Goal: Information Seeking & Learning: Learn about a topic

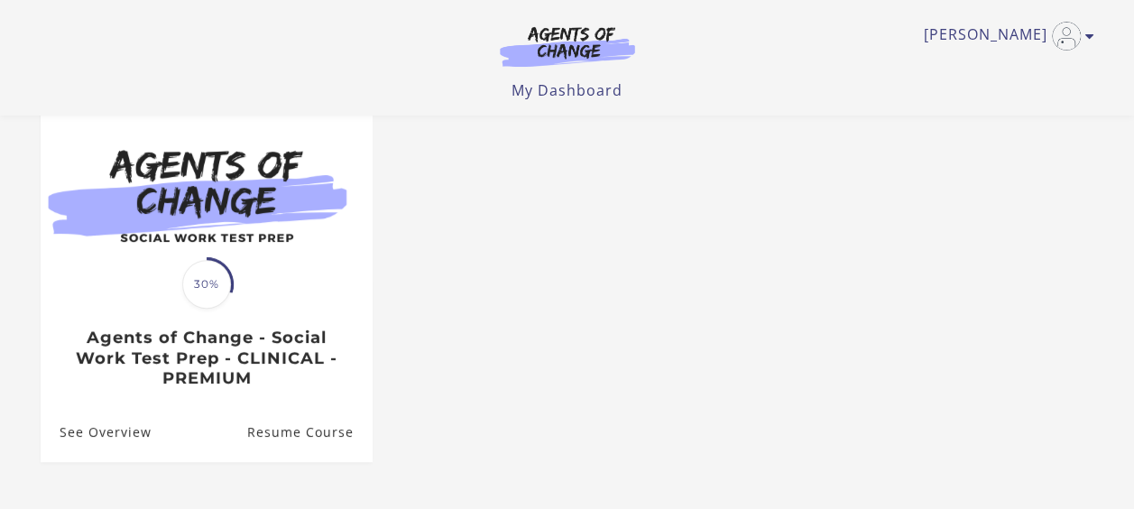
scroll to position [180, 0]
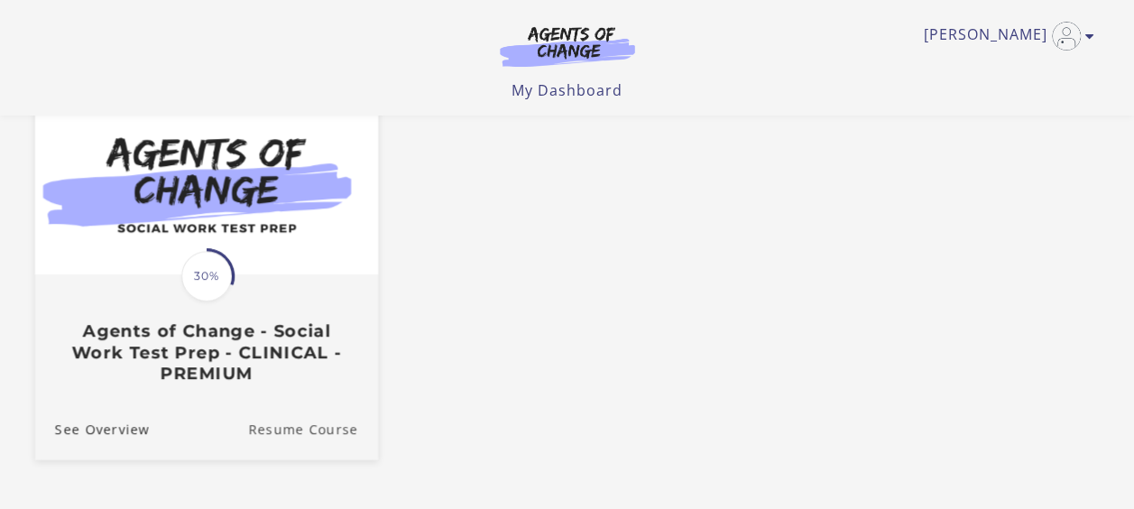
click at [350, 435] on link "Resume Course" at bounding box center [313, 428] width 130 height 60
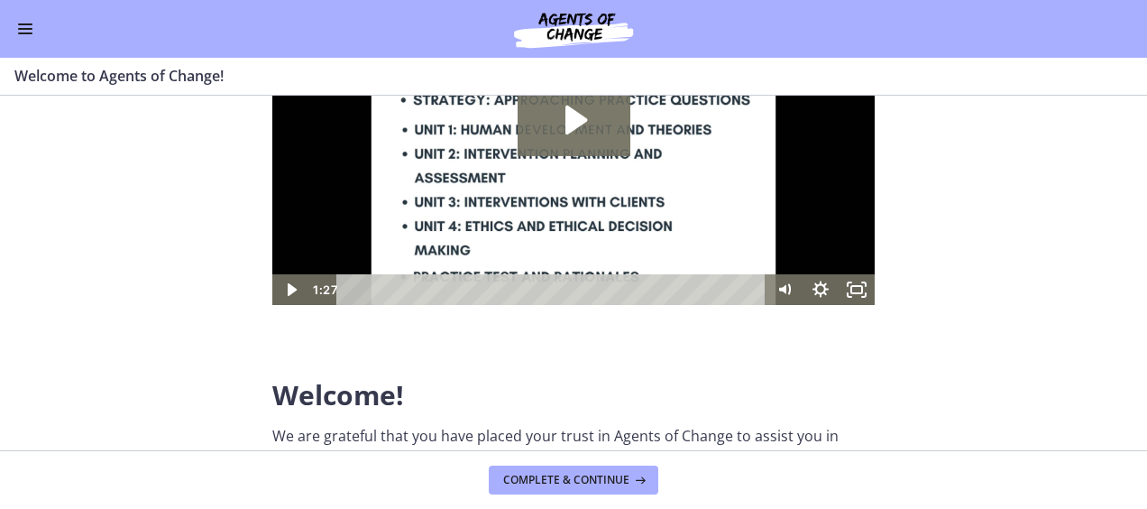
scroll to position [361, 0]
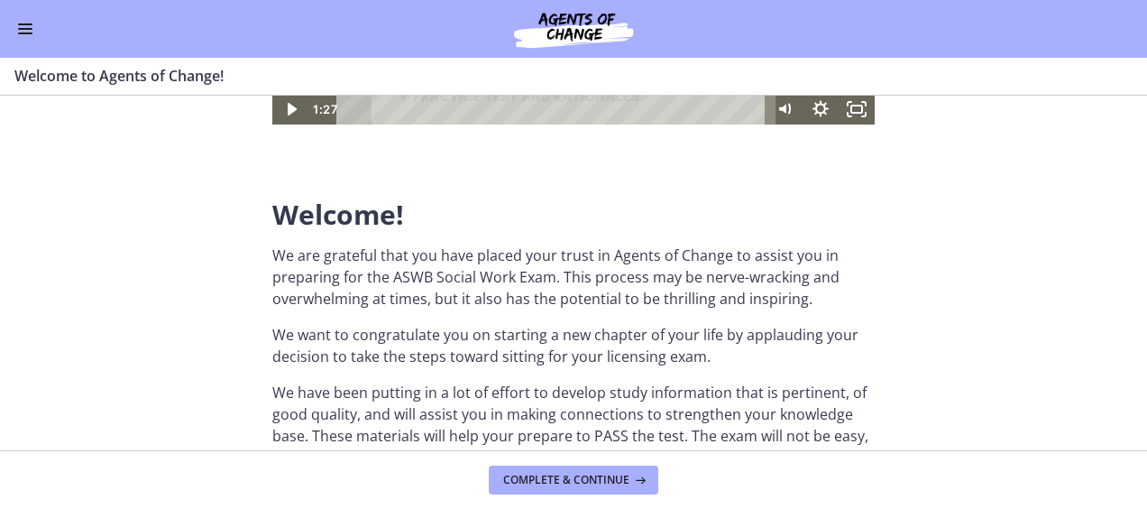
drag, startPoint x: 5, startPoint y: 19, endPoint x: 15, endPoint y: 23, distance: 10.9
click at [6, 19] on div "Go to Dashboard" at bounding box center [573, 29] width 1147 height 58
click at [22, 27] on button "Enable menu" at bounding box center [25, 29] width 22 height 22
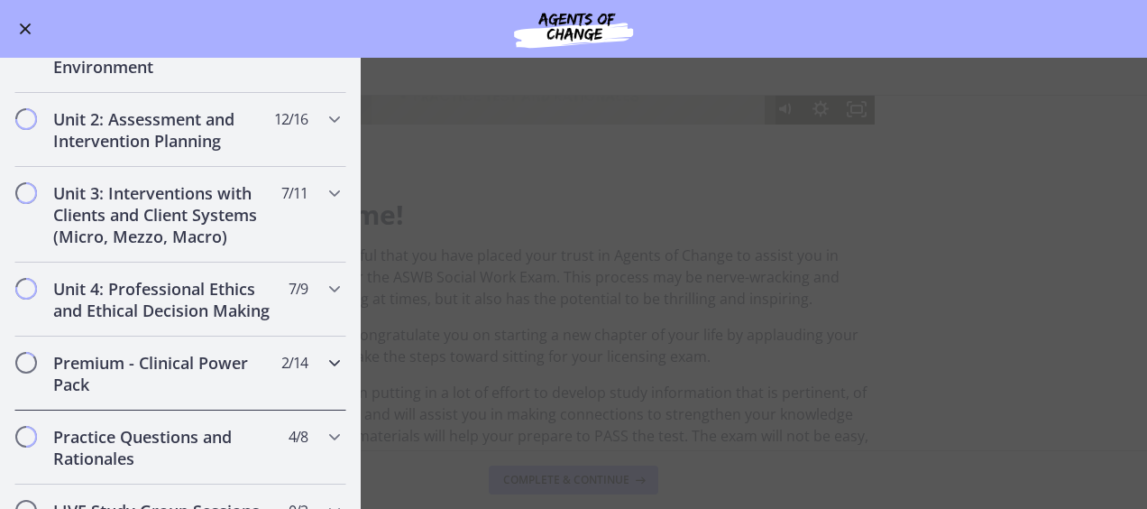
scroll to position [902, 0]
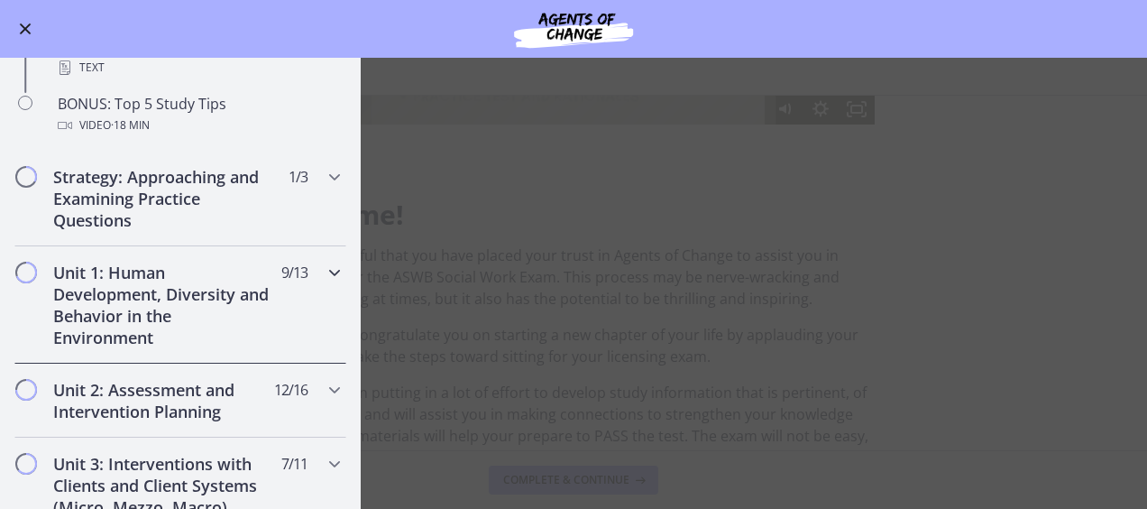
click at [138, 345] on h2 "Unit 1: Human Development, Diversity and Behavior in the Environment" at bounding box center [163, 305] width 220 height 87
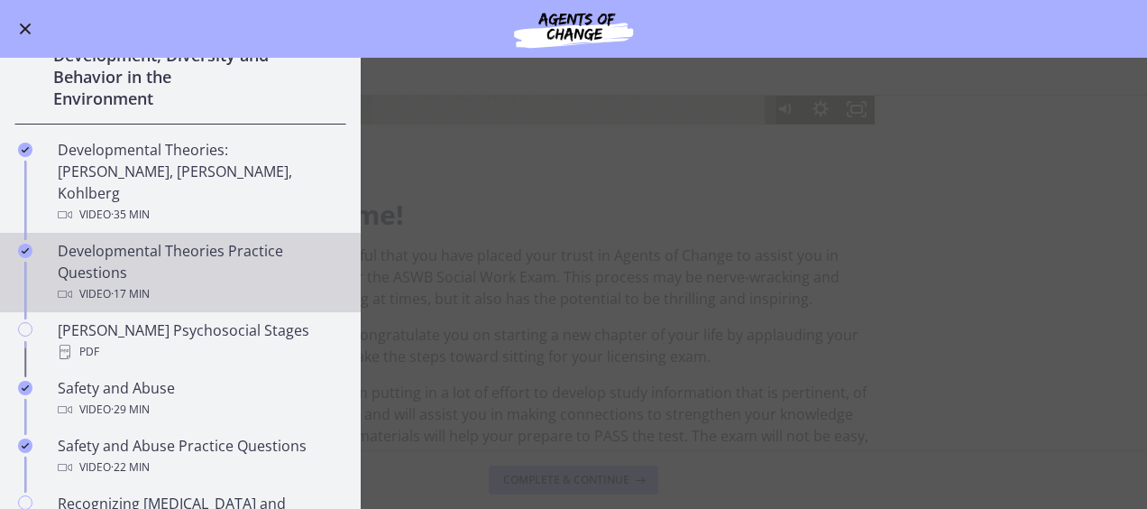
scroll to position [451, 0]
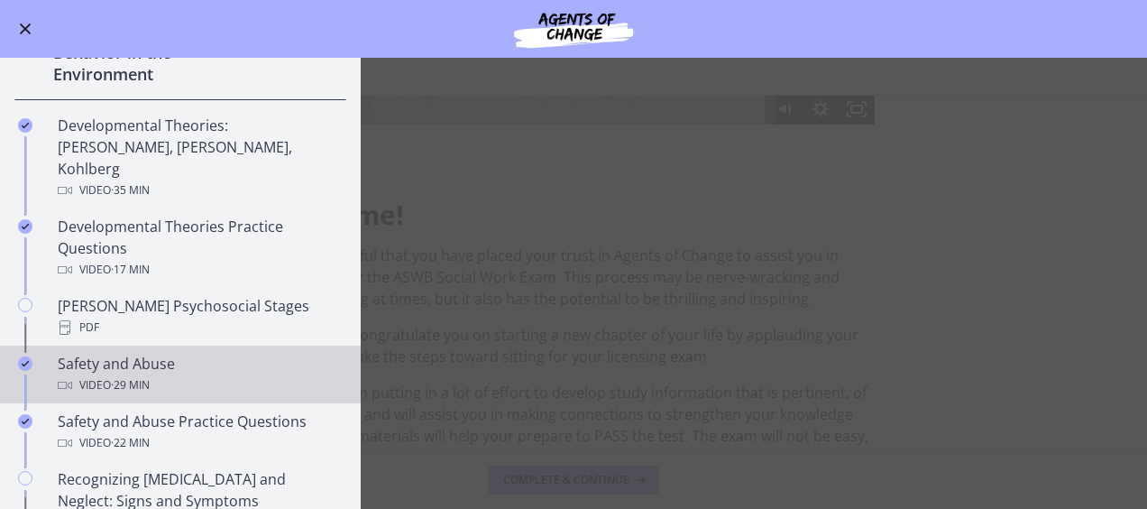
click at [183, 353] on div "Safety and Abuse Video · 29 min" at bounding box center [198, 374] width 281 height 43
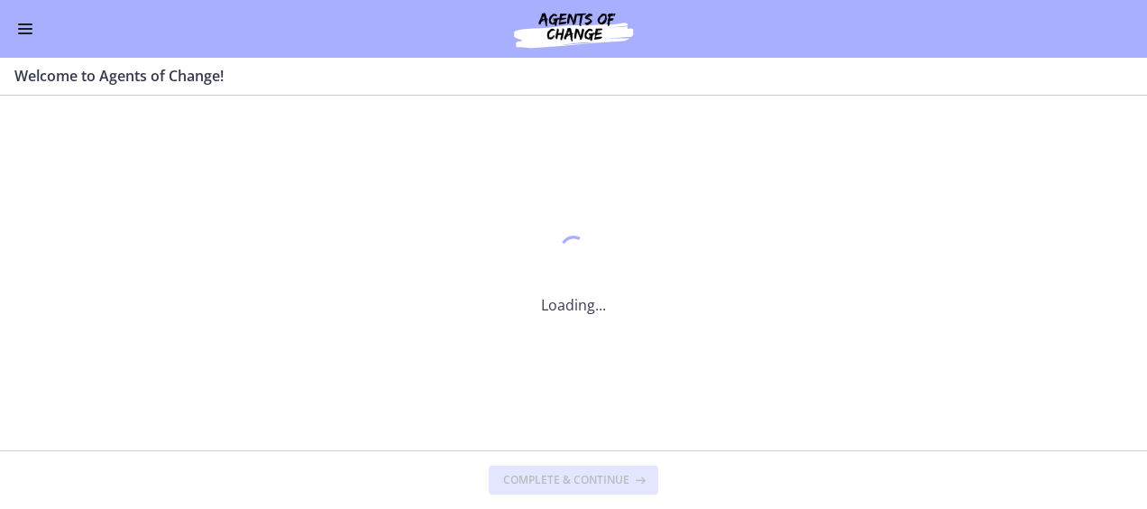
scroll to position [0, 0]
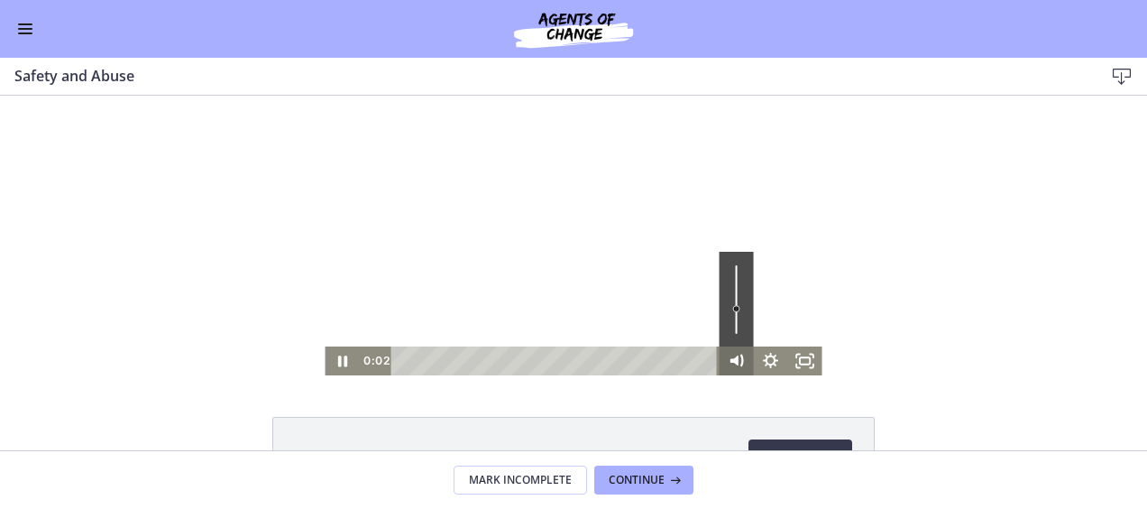
click at [728, 363] on icon "Mute" at bounding box center [736, 361] width 41 height 34
drag, startPoint x: 730, startPoint y: 361, endPoint x: 734, endPoint y: 335, distance: 25.7
click at [731, 361] on icon "Unmute" at bounding box center [734, 360] width 7 height 8
drag, startPoint x: 731, startPoint y: 304, endPoint x: 728, endPoint y: 288, distance: 16.6
click at [730, 288] on div "Volume" at bounding box center [735, 287] width 11 height 11
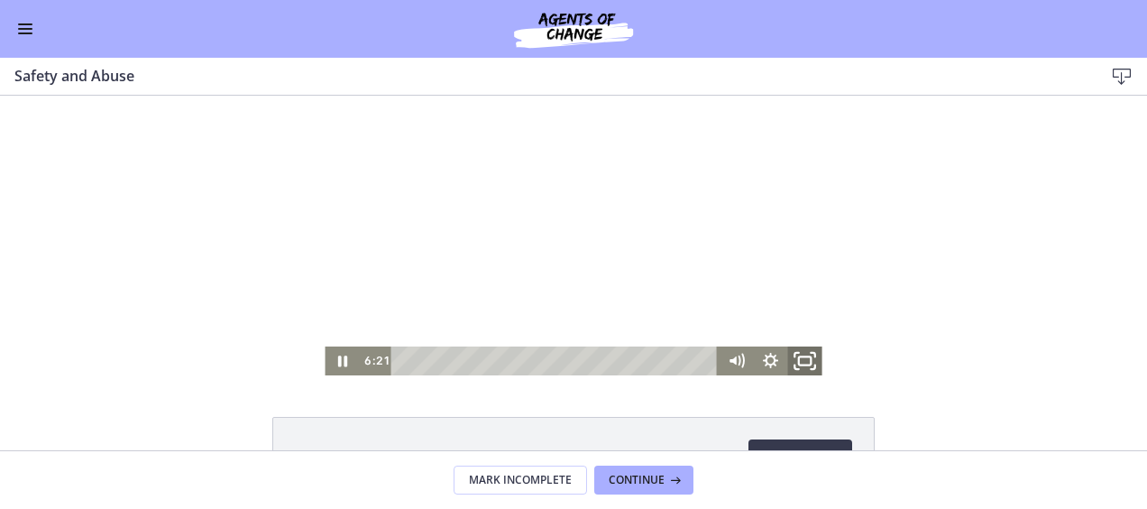
click at [799, 354] on icon "Fullscreen" at bounding box center [805, 361] width 41 height 34
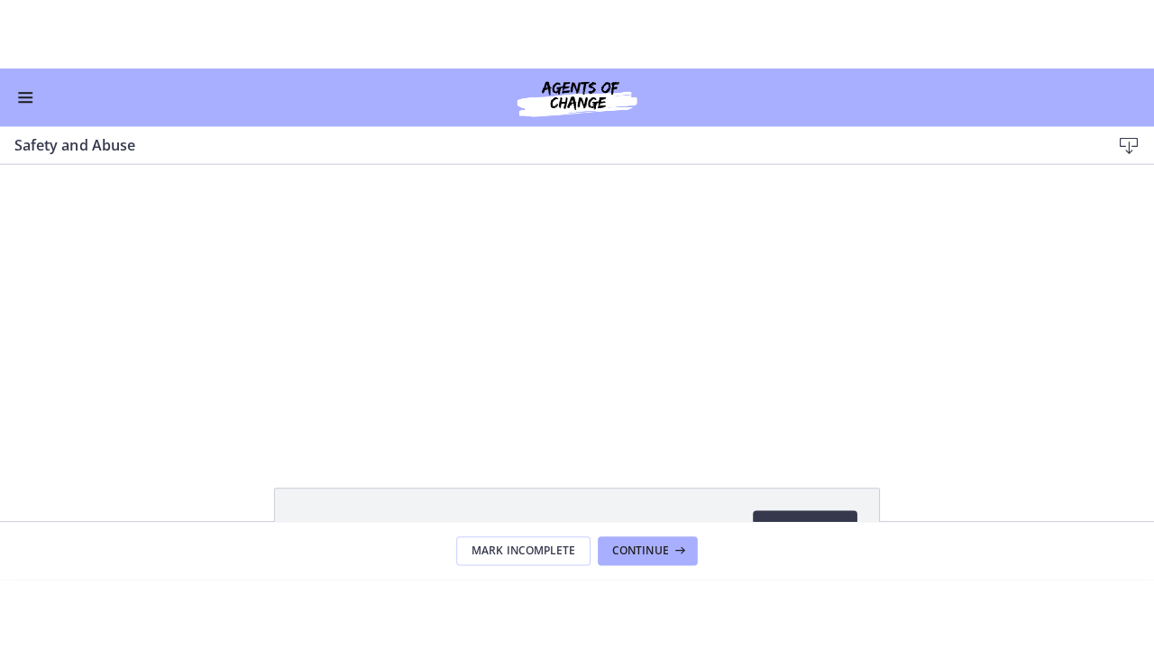
scroll to position [451, 0]
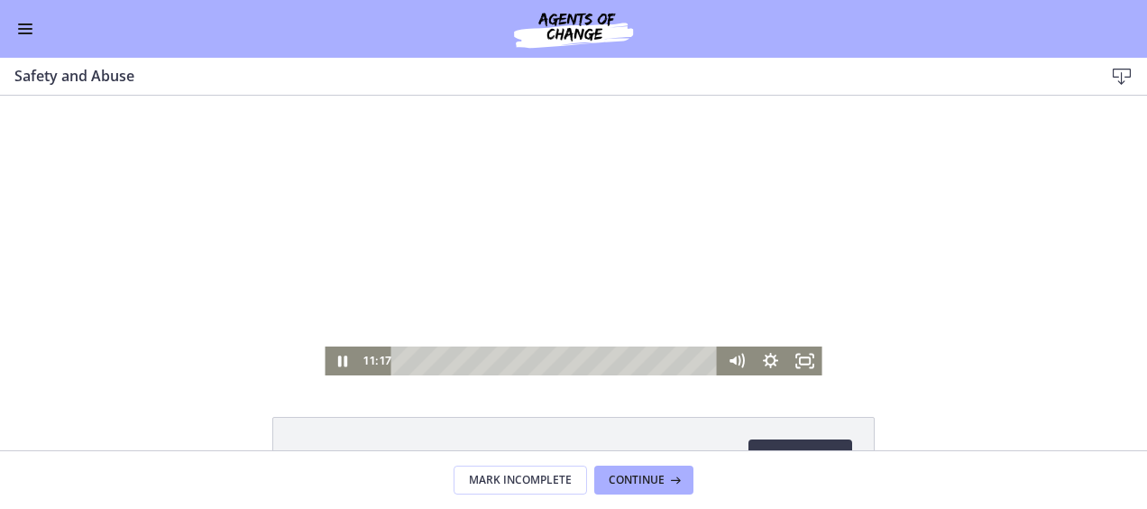
click at [1001, 317] on div "Click for sound @keyframes VOLUME_SMALL_WAVE_FLASH { 0% { opacity: 0; } 33% { o…" at bounding box center [573, 236] width 1147 height 280
click at [799, 357] on rect "Fullscreen" at bounding box center [805, 360] width 13 height 8
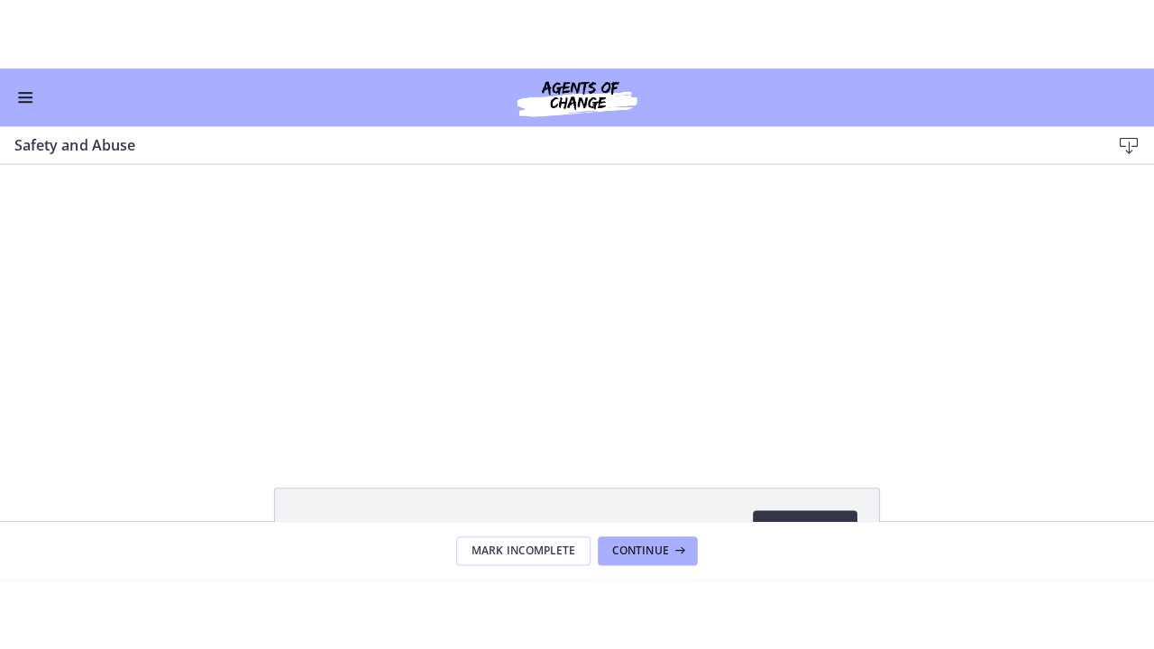
scroll to position [452, 0]
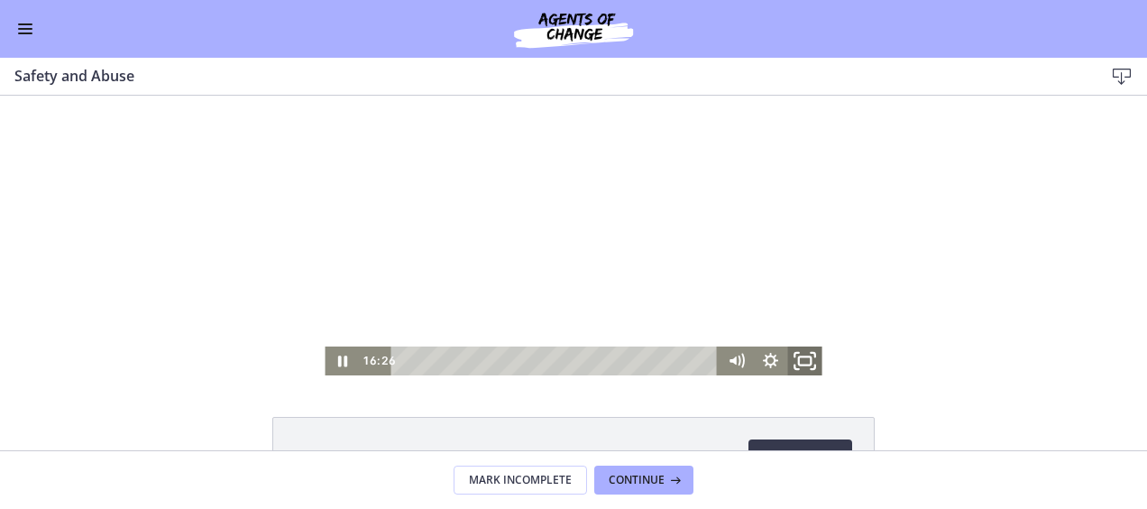
click at [803, 355] on icon "Fullscreen" at bounding box center [805, 361] width 41 height 34
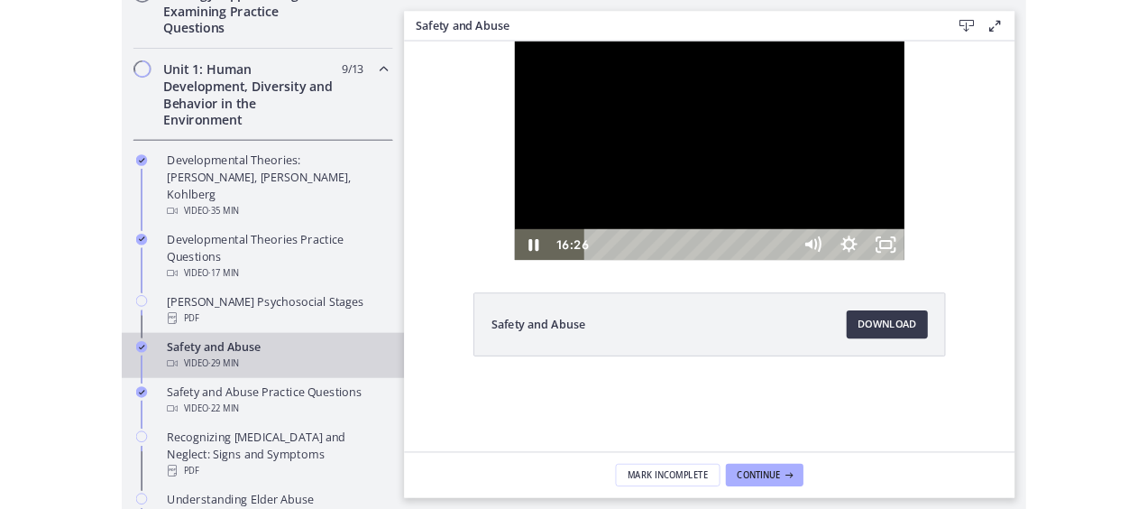
scroll to position [455, 0]
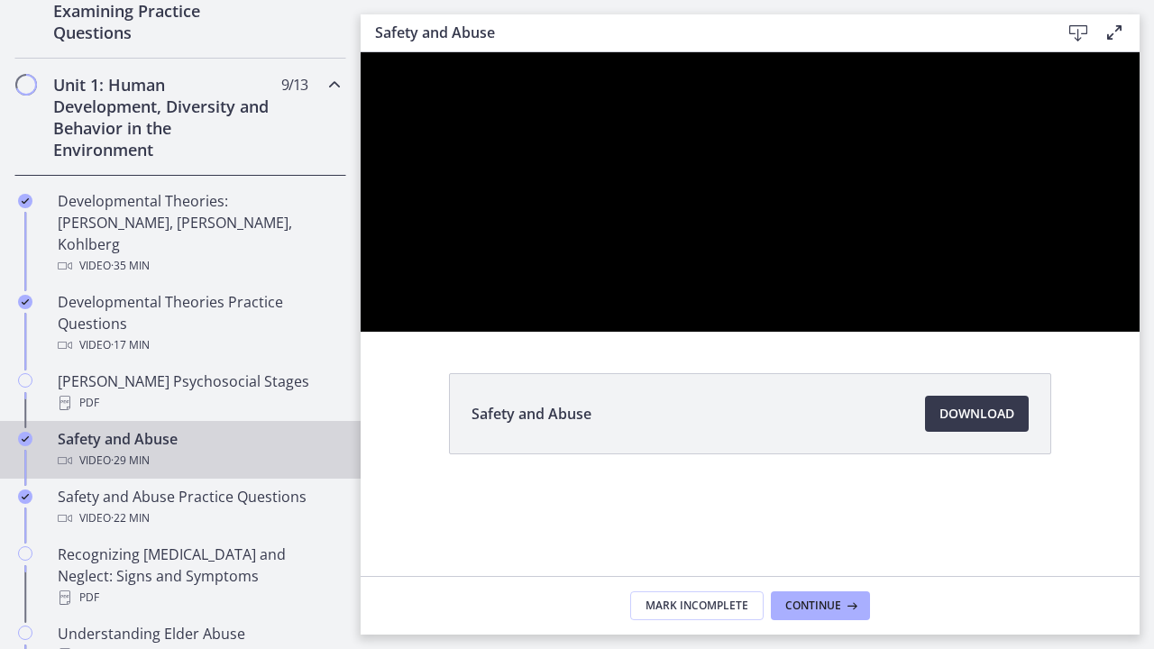
click at [1093, 292] on button "Unfullscreen" at bounding box center [1116, 312] width 47 height 40
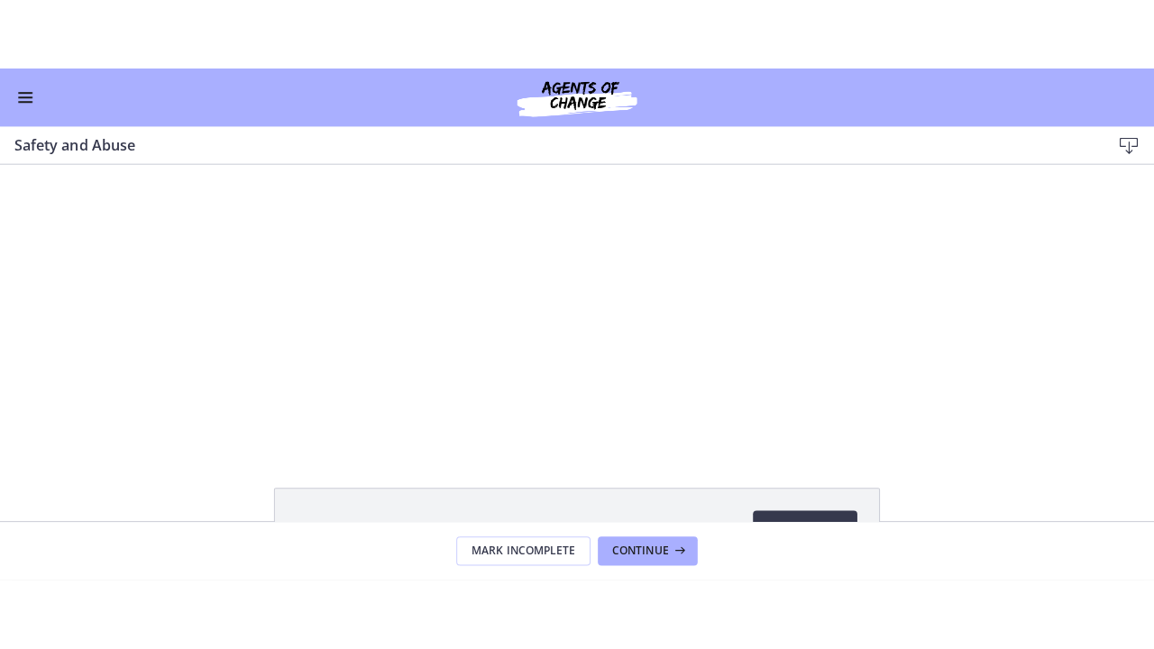
scroll to position [451, 0]
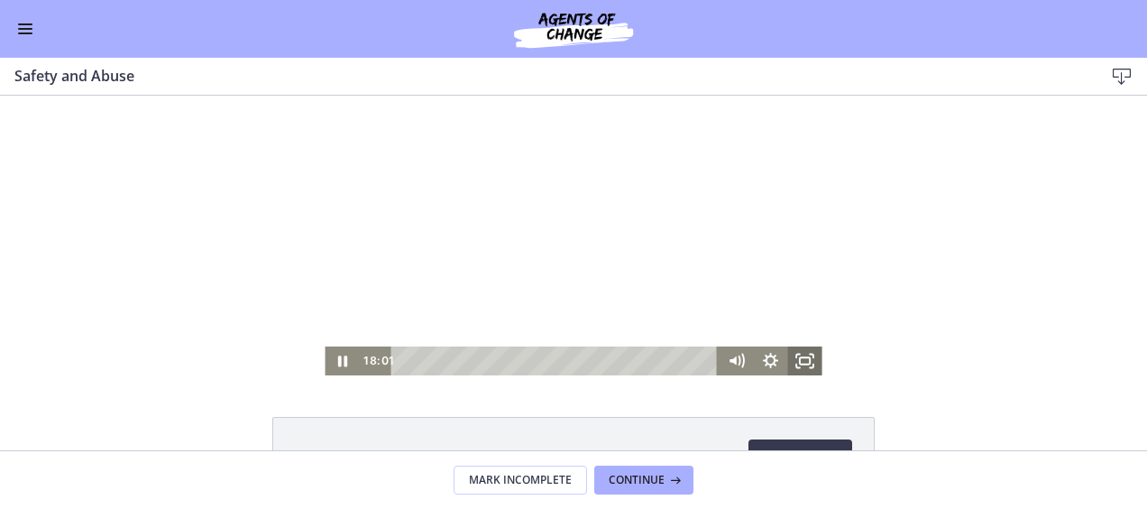
click at [798, 359] on icon "Fullscreen" at bounding box center [805, 360] width 34 height 29
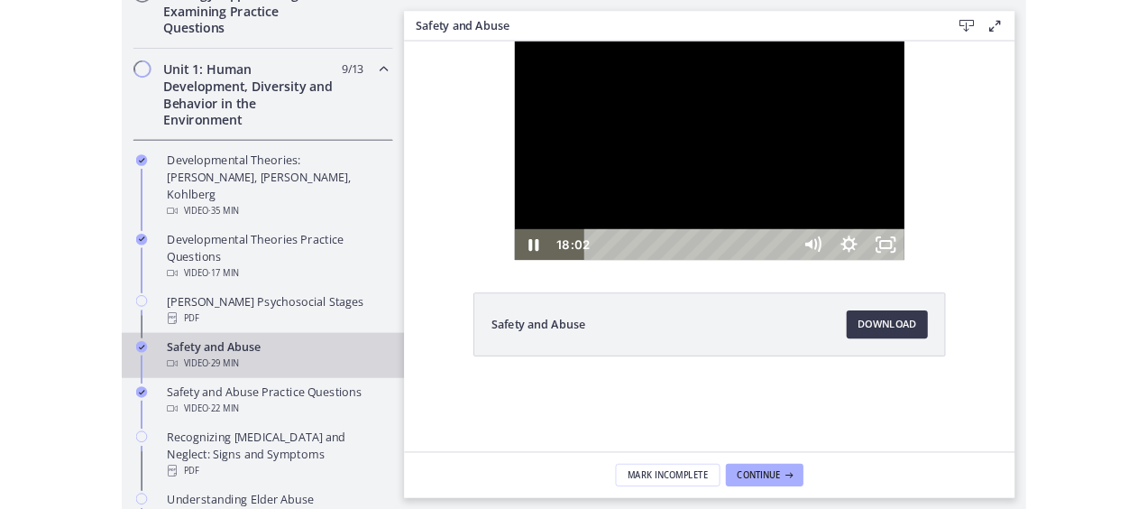
scroll to position [455, 0]
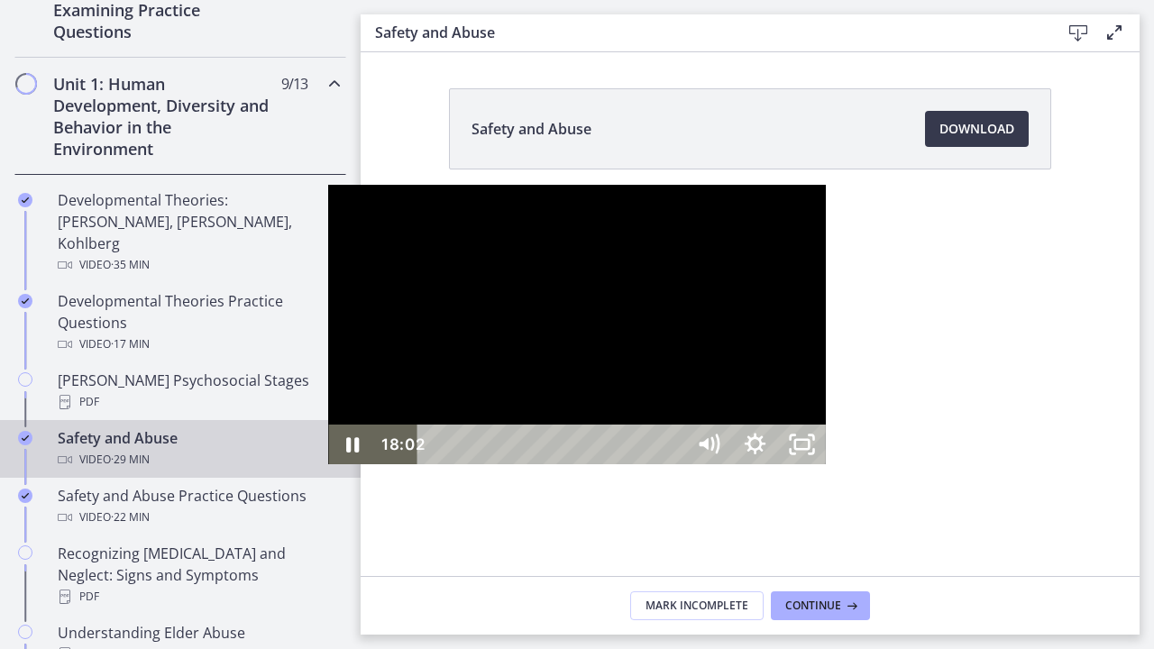
click at [638, 356] on div at bounding box center [576, 325] width 497 height 280
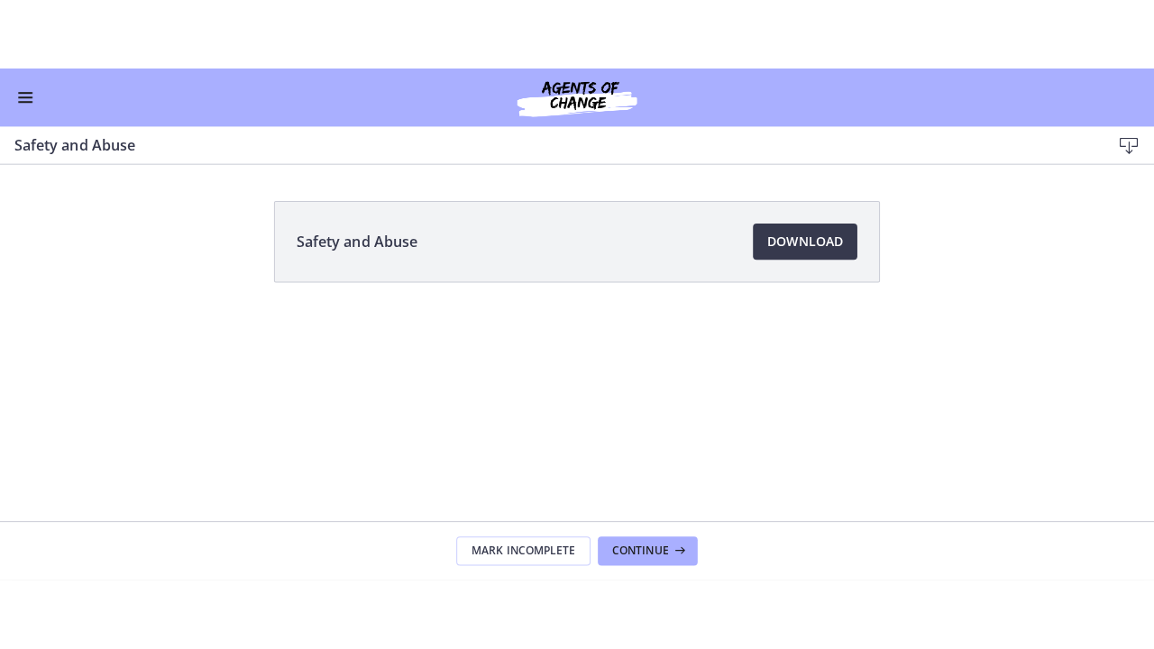
scroll to position [453, 0]
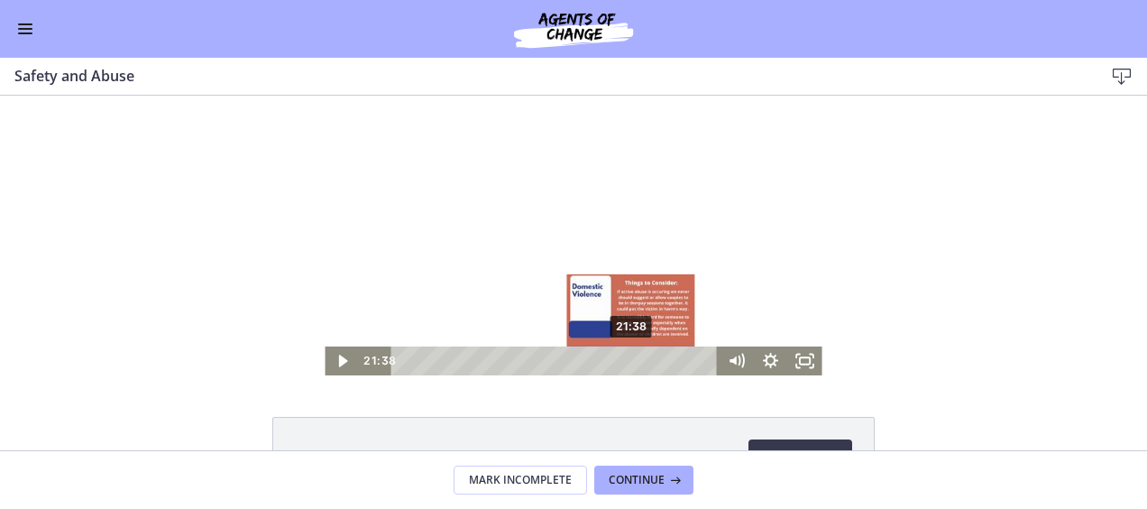
click at [626, 363] on div "21:38" at bounding box center [557, 360] width 307 height 29
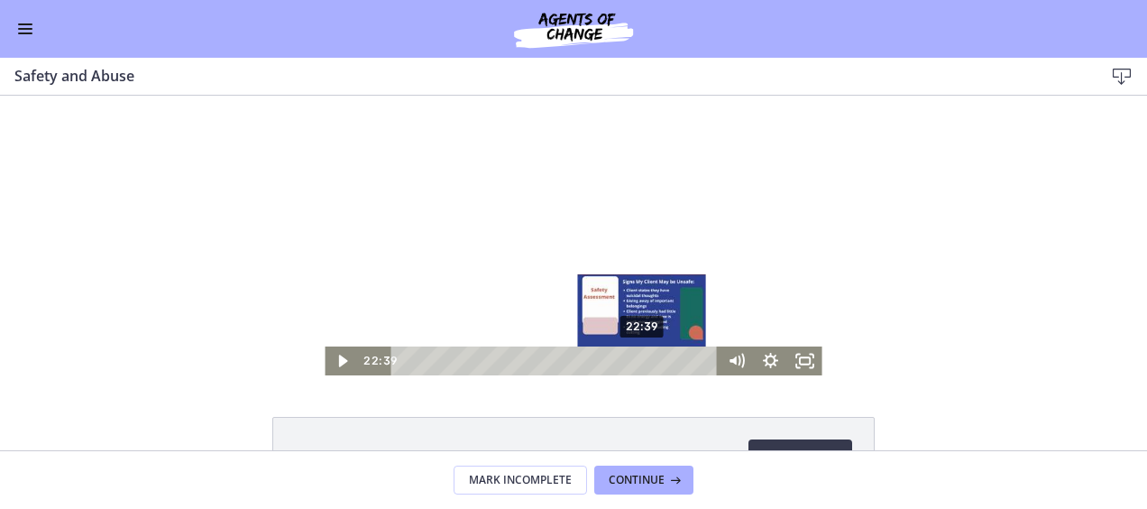
click at [637, 361] on div "22:39" at bounding box center [557, 360] width 307 height 29
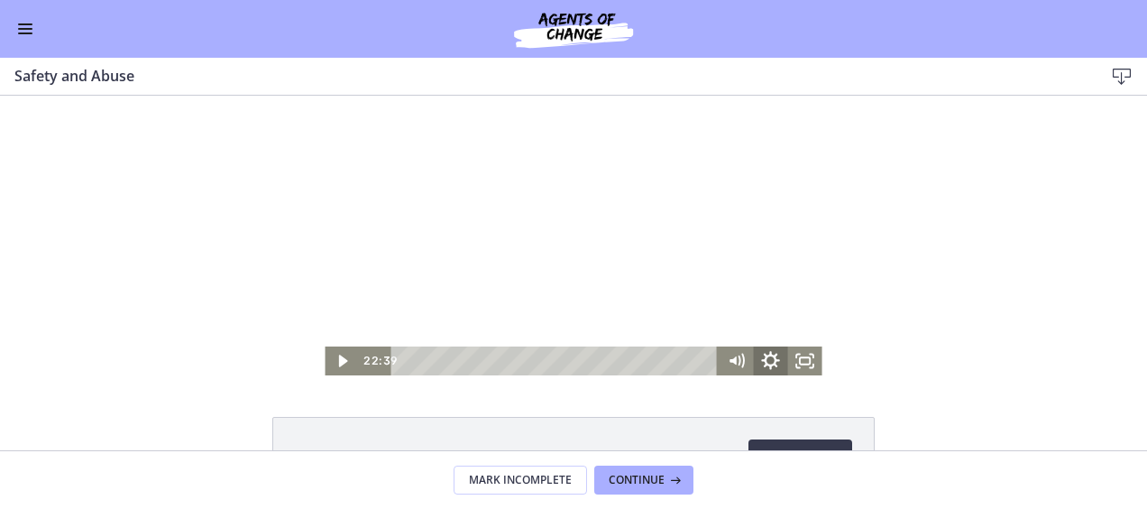
click at [776, 353] on icon "Show settings menu" at bounding box center [770, 361] width 41 height 34
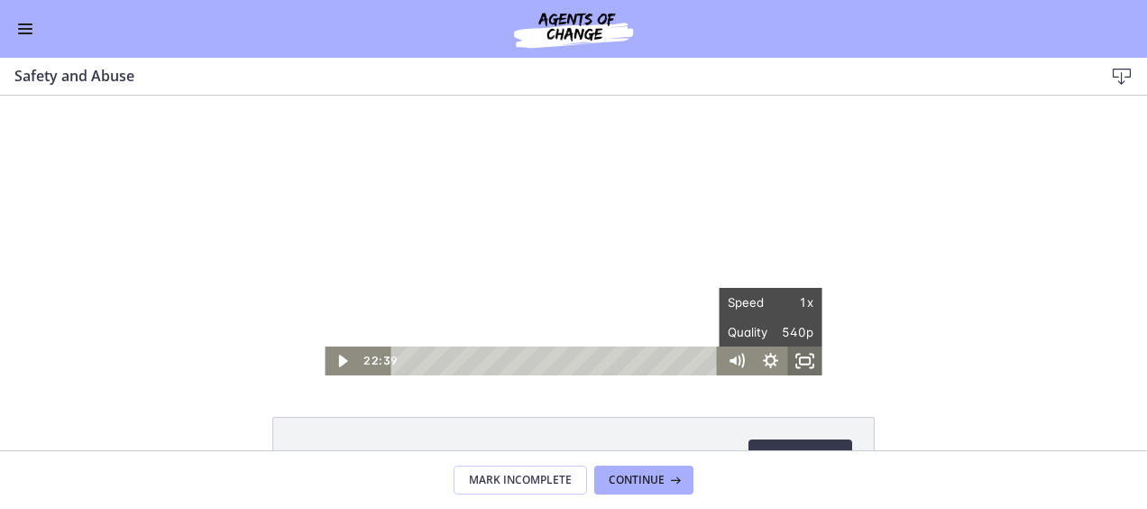
click at [801, 363] on icon "Fullscreen" at bounding box center [805, 360] width 34 height 29
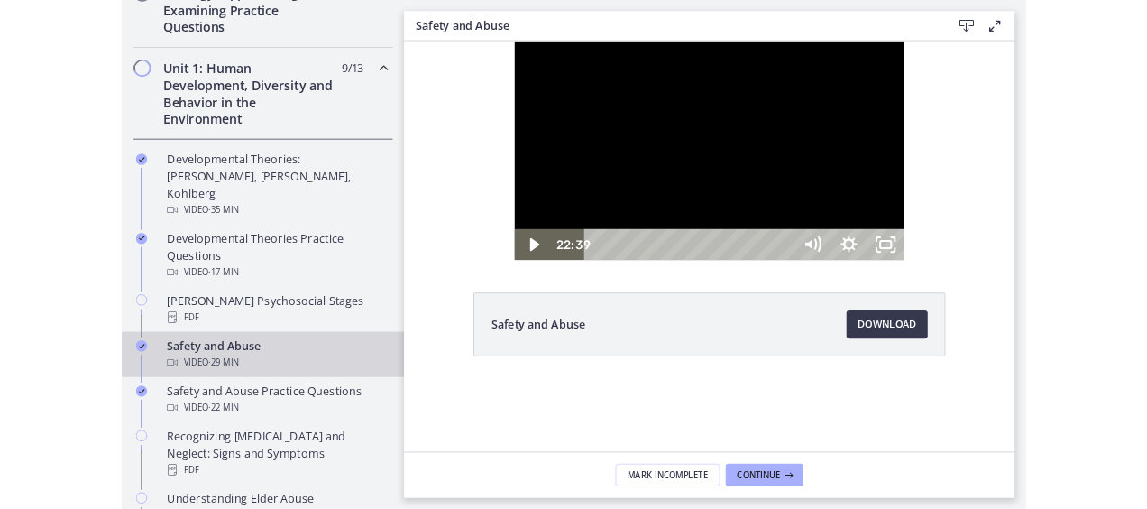
scroll to position [457, 0]
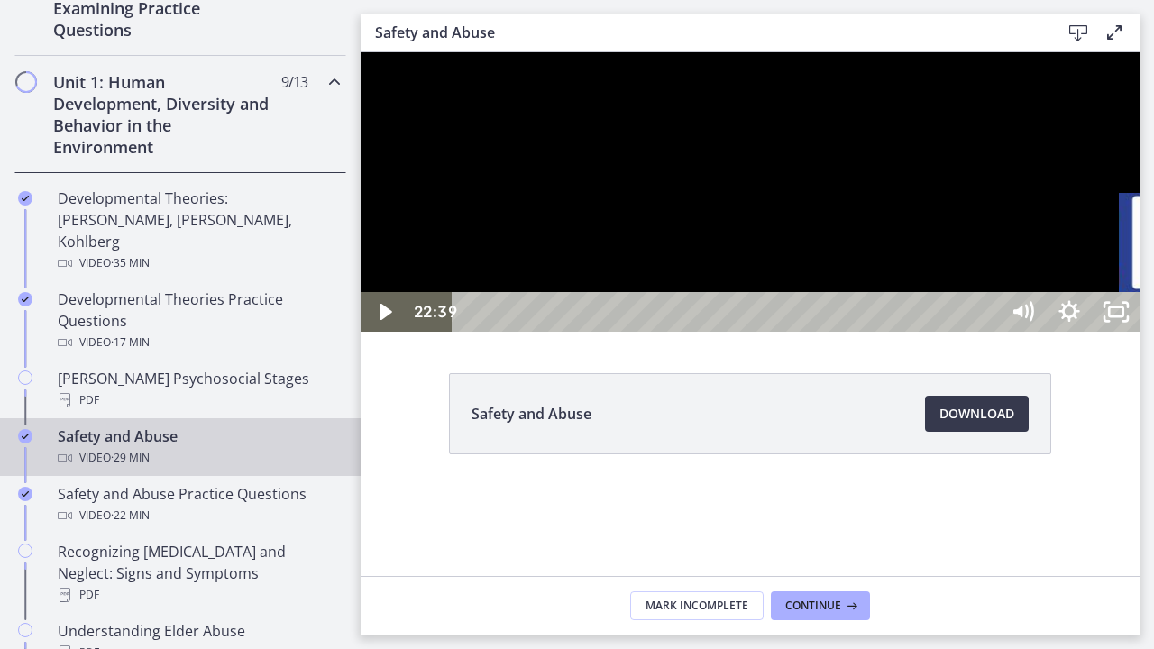
click at [988, 332] on div "24:01" at bounding box center [728, 312] width 519 height 40
click at [988, 332] on div "26:26" at bounding box center [728, 312] width 519 height 40
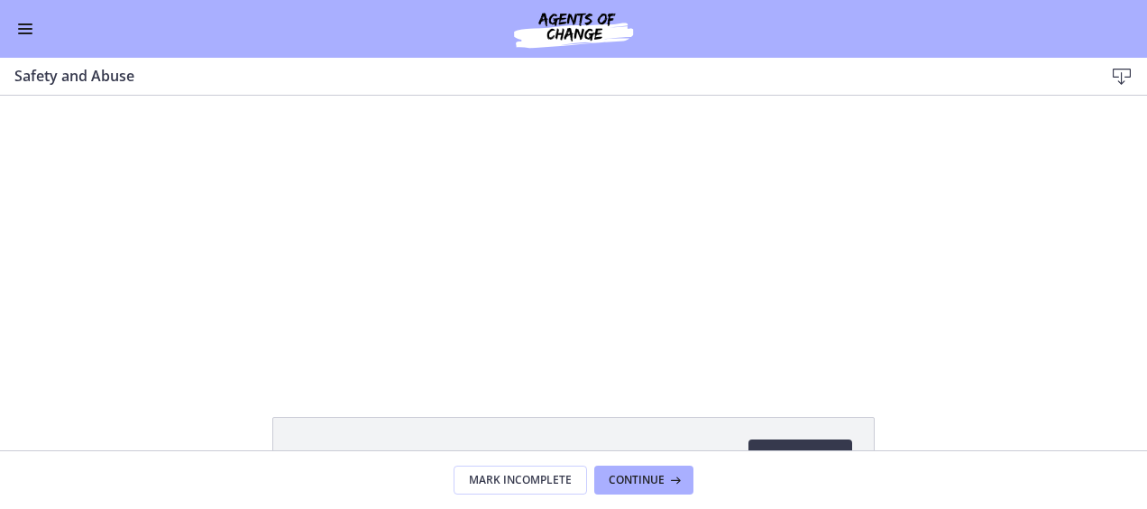
scroll to position [453, 0]
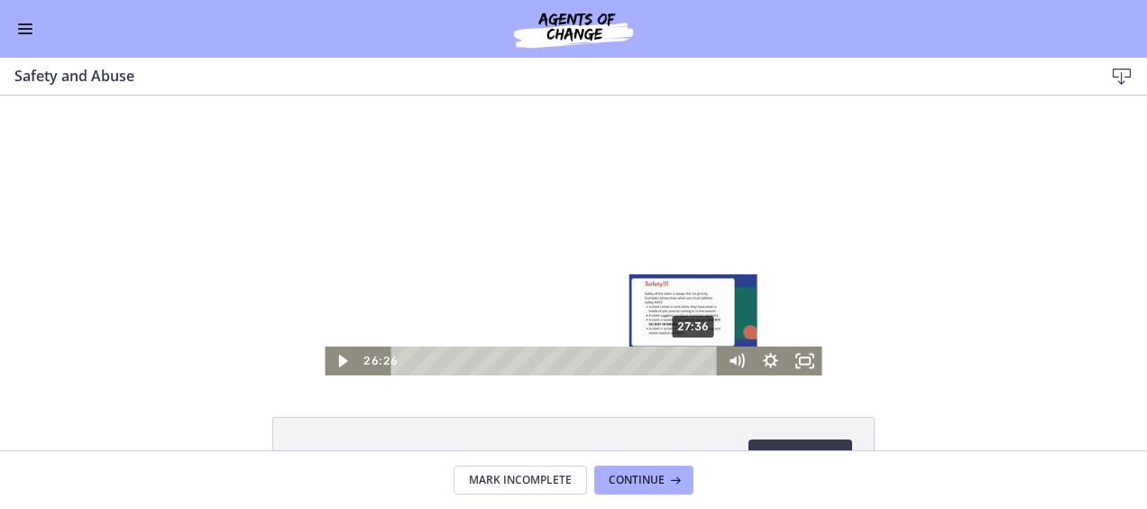
click at [689, 357] on div "27:36" at bounding box center [557, 360] width 307 height 29
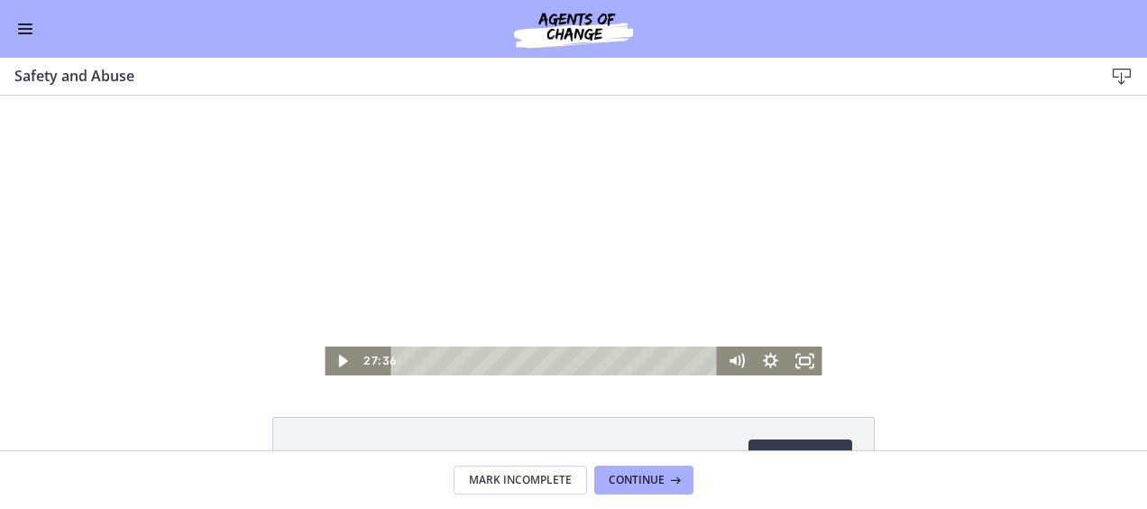
click at [19, 32] on span "Enable menu" at bounding box center [25, 33] width 14 height 2
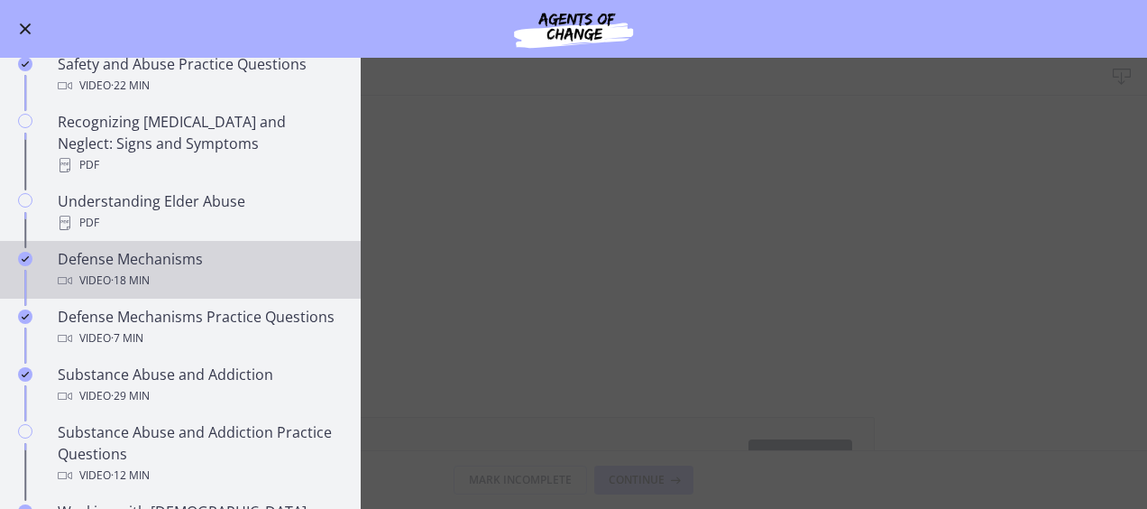
scroll to position [813, 0]
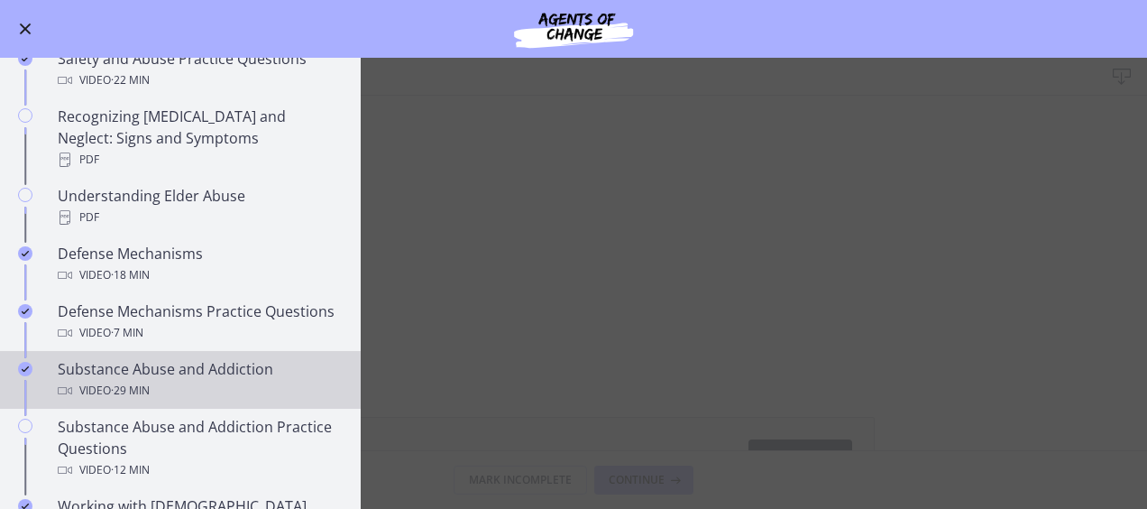
click at [216, 369] on div "Substance Abuse and Addiction Video · 29 min" at bounding box center [198, 379] width 281 height 43
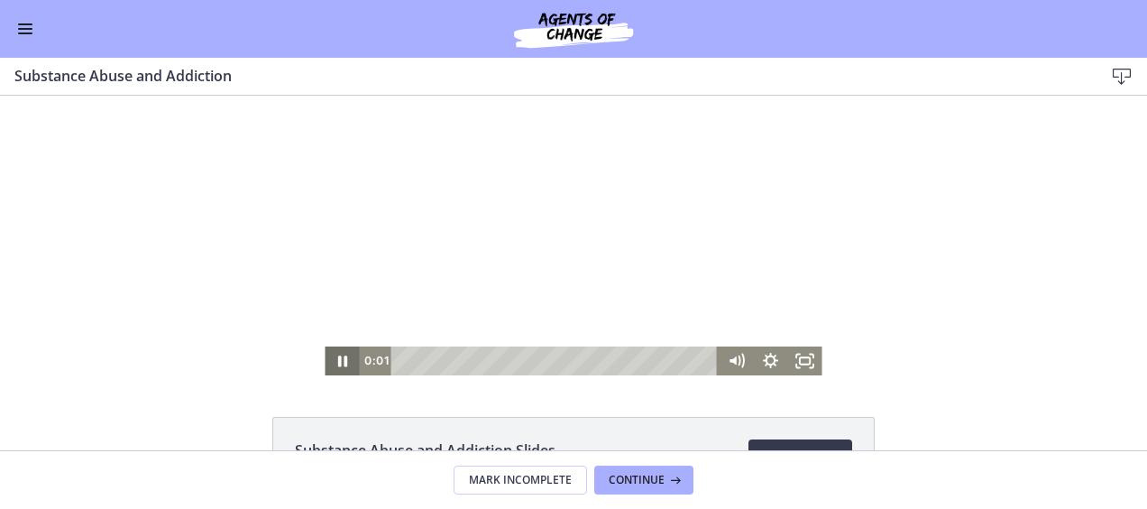
click at [335, 355] on icon "Pause" at bounding box center [342, 360] width 34 height 29
click at [335, 357] on icon "Pause" at bounding box center [342, 360] width 34 height 29
